Goal: Contribute content

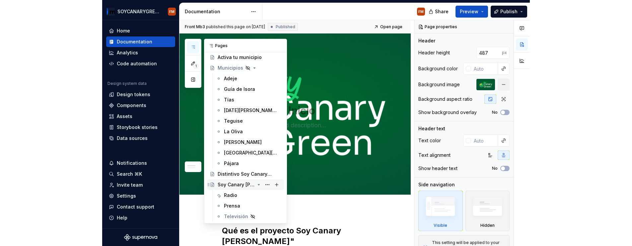
scroll to position [333, 0]
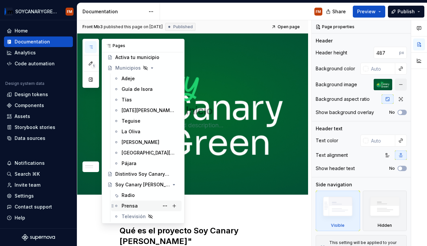
click at [128, 205] on div "Prensa" at bounding box center [130, 206] width 16 height 7
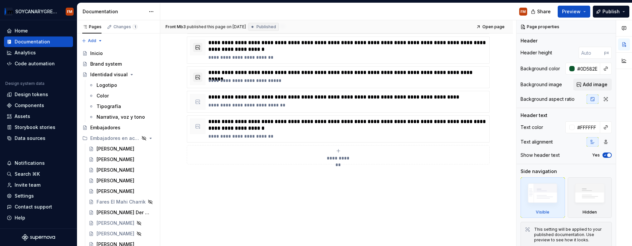
scroll to position [233, 0]
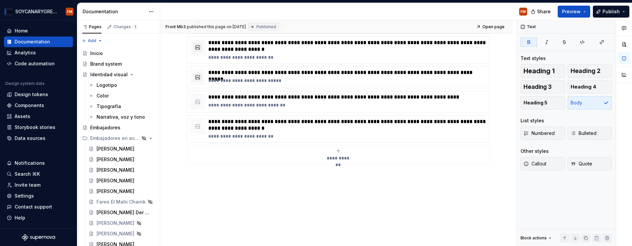
click at [164, 133] on div "**********" at bounding box center [336, 64] width 353 height 364
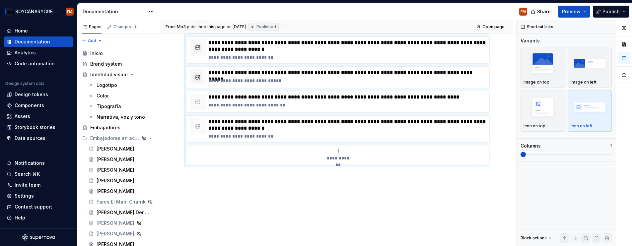
click at [344, 153] on div "**********" at bounding box center [338, 154] width 297 height 13
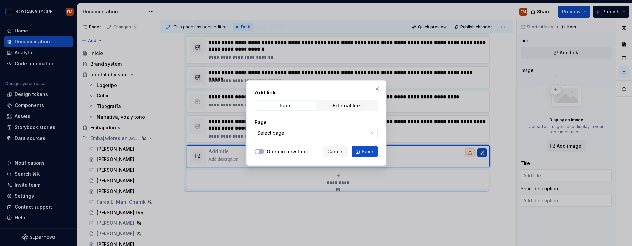
scroll to position [220, 0]
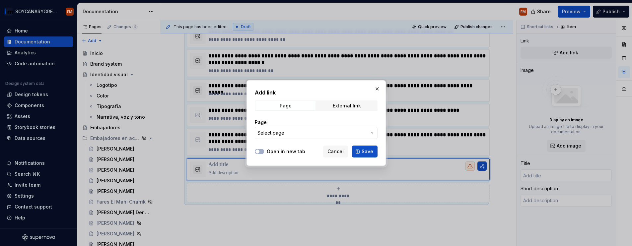
type textarea "*"
drag, startPoint x: 342, startPoint y: 106, endPoint x: 339, endPoint y: 107, distance: 3.9
click at [342, 106] on div "External link" at bounding box center [347, 105] width 28 height 5
click at [289, 135] on input "URL" at bounding box center [316, 133] width 123 height 12
paste input "[URL][DOMAIN_NAME][PERSON_NAME]"
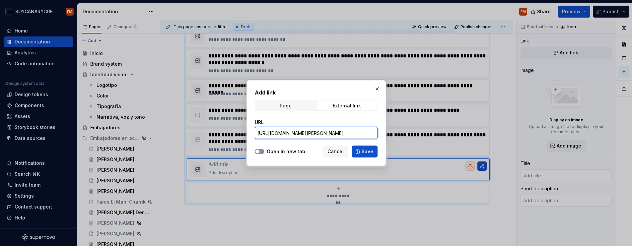
type input "[URL][DOMAIN_NAME][PERSON_NAME]"
click at [256, 152] on span "button" at bounding box center [257, 152] width 4 height 4
click at [368, 152] on span "Save" at bounding box center [367, 151] width 12 height 7
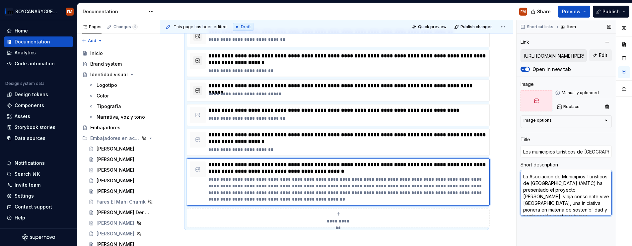
click at [427, 182] on textarea "La Asociación de Municipios Turísticos de [GEOGRAPHIC_DATA] (AMTC) ha presentad…" at bounding box center [565, 193] width 91 height 45
click at [427, 194] on textarea "La Asociación de Municipios Turísticos de [GEOGRAPHIC_DATA] (AMTC) ha presentad…" at bounding box center [565, 193] width 91 height 45
paste textarea "[DOMAIN_NAME]"
type textarea "*"
type textarea "[DOMAIN_NAME]"
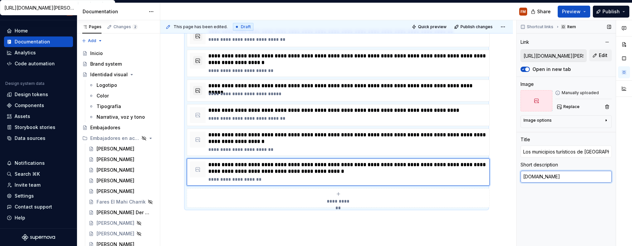
type textarea "*"
type textarea "[DOMAIN_NAME]"
type textarea "*"
type textarea "[DOMAIN_NAME] ("
type textarea "*"
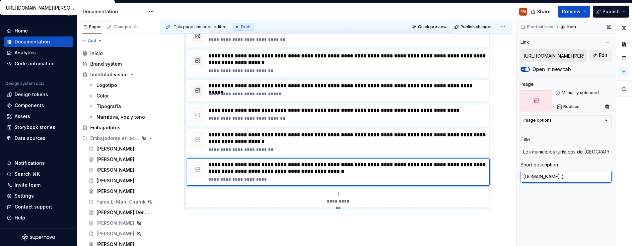
type textarea "[DOMAIN_NAME] (o"
type textarea "*"
type textarea "[DOMAIN_NAME] (oc"
type textarea "*"
type textarea "[DOMAIN_NAME] (oct"
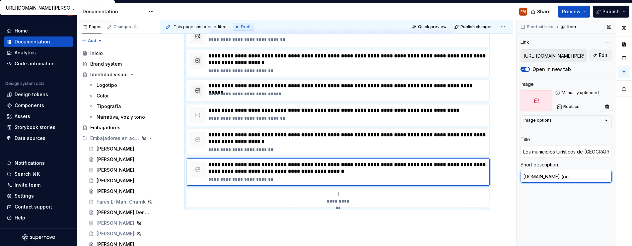
type textarea "*"
type textarea "[DOMAIN_NAME] (oct."
type textarea "*"
type textarea "[DOMAIN_NAME] (oct."
type textarea "*"
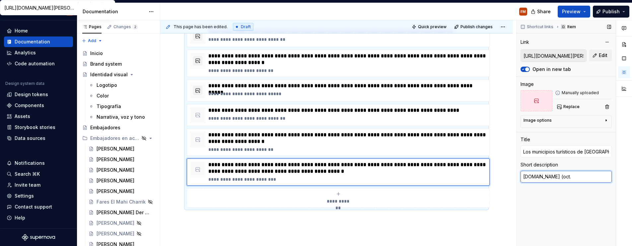
type textarea "[DOMAIN_NAME] ([DATE]"
type textarea "*"
type textarea "[DOMAIN_NAME] ([DATE]"
type textarea "*"
type textarea "[DOMAIN_NAME] (oct. 202"
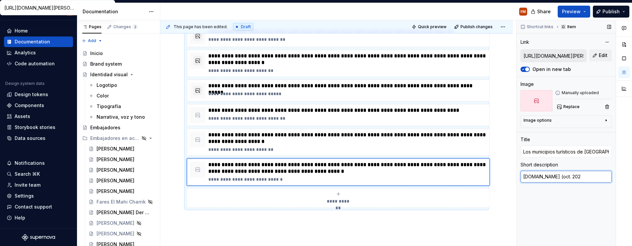
type textarea "*"
type textarea "[DOMAIN_NAME] ([DATE]"
type textarea "*"
type textarea "[DOMAIN_NAME] ([DATE])"
type textarea "*"
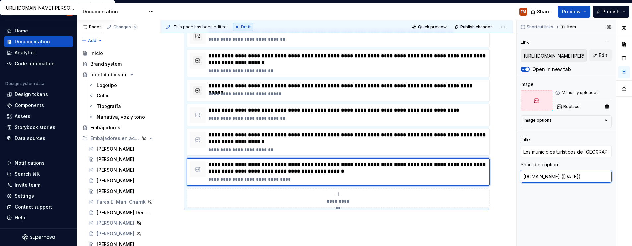
type textarea "[DOMAIN_NAME] (12025)"
type textarea "*"
type textarea "[DOMAIN_NAME] (132025)"
type textarea "*"
type textarea "[DOMAIN_NAME] (13/2025)"
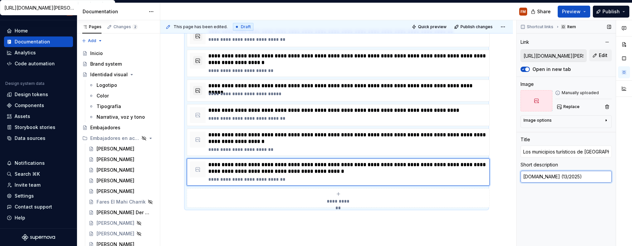
type textarea "*"
type textarea "[DOMAIN_NAME] (13/02025)"
type textarea "*"
type textarea "[DOMAIN_NAME] (13/2025)"
type textarea "*"
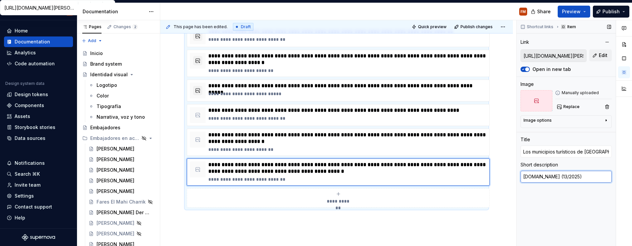
type textarea "[DOMAIN_NAME] (132025)"
type textarea "*"
type textarea "[DOMAIN_NAME] (13-2025)"
type textarea "*"
type textarea "[DOMAIN_NAME] (13-12025)"
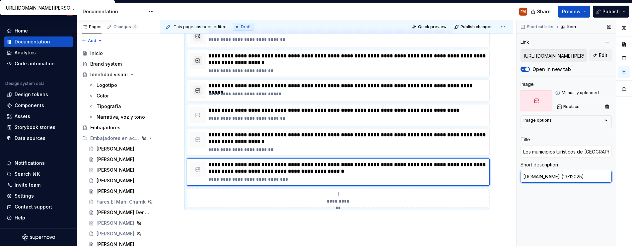
type textarea "*"
type textarea "[DOMAIN_NAME] (13-102025)"
type textarea "*"
type textarea "[DOMAIN_NAME] ([DATE])"
click at [339, 197] on div "**********" at bounding box center [338, 197] width 297 height 13
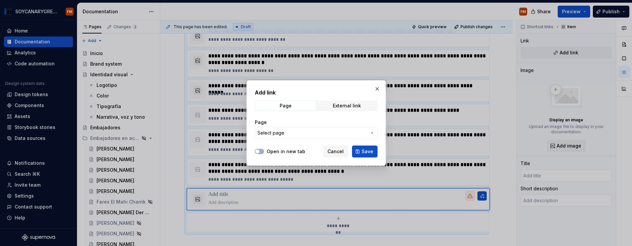
type textarea "*"
click at [278, 152] on label "Open in new tab" at bounding box center [286, 151] width 38 height 7
click at [264, 152] on button "Open in new tab" at bounding box center [259, 151] width 9 height 5
click at [361, 106] on span "External link" at bounding box center [347, 105] width 60 height 9
click at [287, 136] on input "URL" at bounding box center [316, 133] width 123 height 12
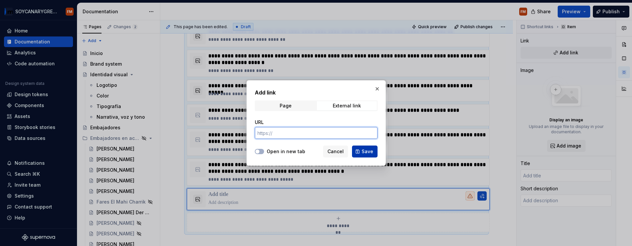
paste input "[URL][DOMAIN_NAME][PERSON_NAME]"
type input "[URL][DOMAIN_NAME][PERSON_NAME]"
click at [365, 151] on span "Save" at bounding box center [367, 151] width 12 height 7
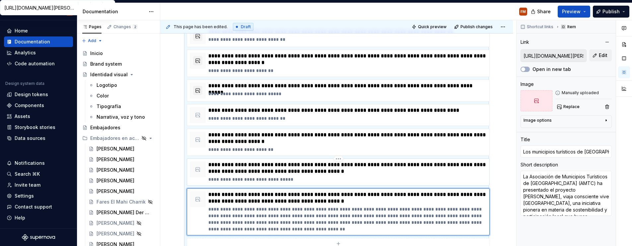
click at [278, 179] on p "**********" at bounding box center [347, 179] width 278 height 7
type textarea "*"
type input "[URL][DOMAIN_NAME][PERSON_NAME]"
type textarea "[DOMAIN_NAME] ([DATE])"
type input "[URL][DOMAIN_NAME][PERSON_NAME]"
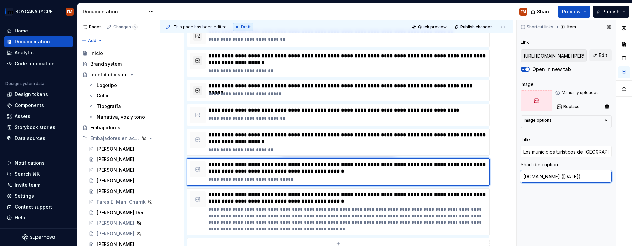
click at [427, 180] on textarea "[DOMAIN_NAME] ([DATE])" at bounding box center [565, 177] width 91 height 12
click at [347, 217] on p "**********" at bounding box center [347, 219] width 278 height 27
type textarea "*"
type input "[URL][DOMAIN_NAME][PERSON_NAME]"
type textarea "La Asociación de Municipios Turísticos de [GEOGRAPHIC_DATA] (AMTC) ha presentad…"
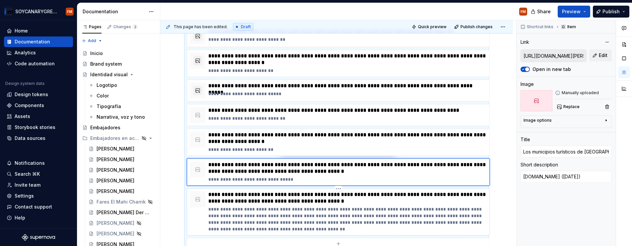
type input "[URL][DOMAIN_NAME][PERSON_NAME]"
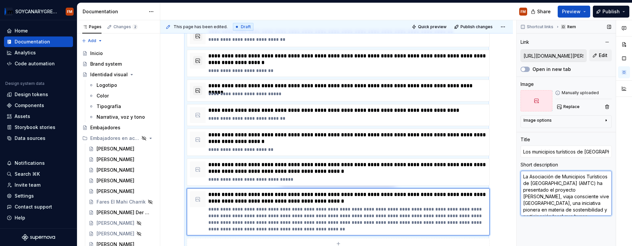
click at [427, 197] on textarea "La Asociación de Municipios Turísticos de [GEOGRAPHIC_DATA] (AMTC) ha presentad…" at bounding box center [565, 193] width 91 height 45
paste textarea "[DOMAIN_NAME] ([DATE])"
type textarea "*"
type textarea "[DOMAIN_NAME] ([DATE])"
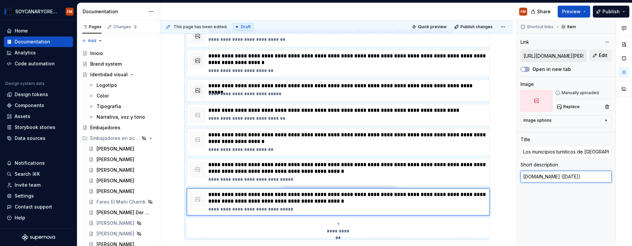
type textarea "*"
type textarea "[DOMAIN_NAME] ([DATE])"
click at [427, 153] on div "**********" at bounding box center [336, 107] width 353 height 424
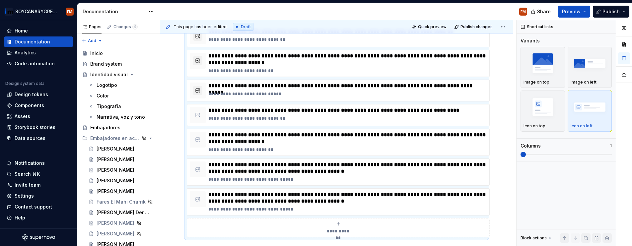
scroll to position [211, 0]
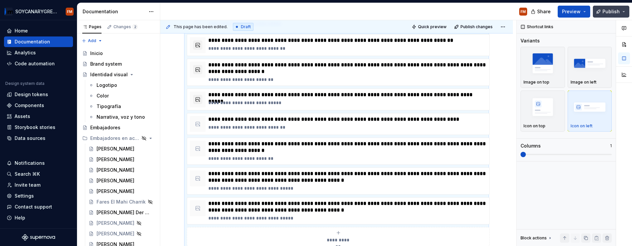
click at [427, 14] on span "Publish" at bounding box center [610, 11] width 17 height 7
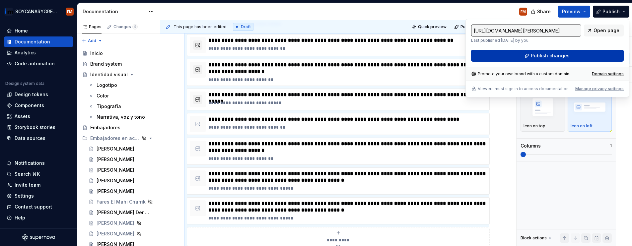
click at [427, 56] on span "Publish changes" at bounding box center [550, 55] width 39 height 7
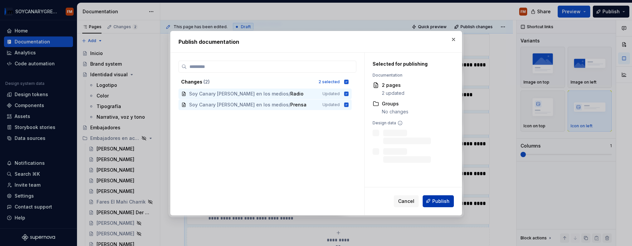
click at [427, 204] on span "Publish" at bounding box center [440, 201] width 17 height 7
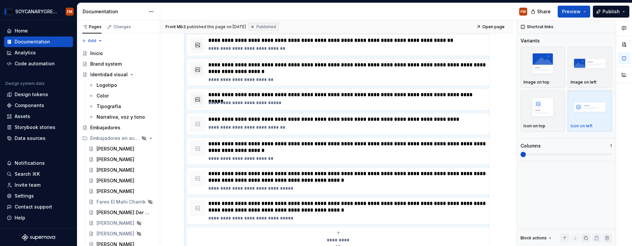
type textarea "*"
